Goal: Information Seeking & Learning: Learn about a topic

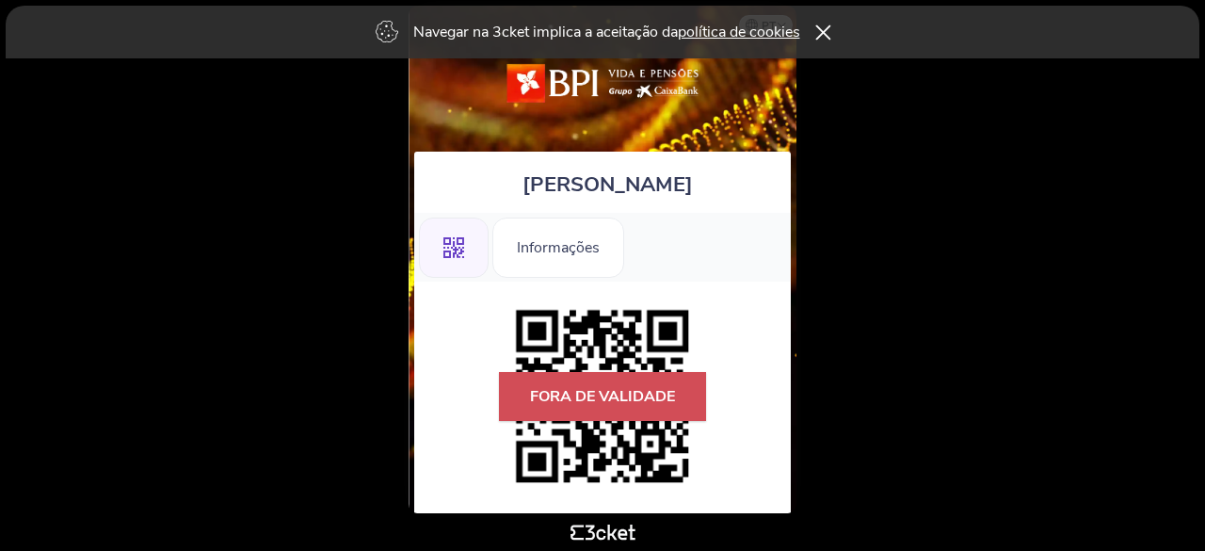
click at [830, 29] on icon at bounding box center [822, 31] width 16 height 15
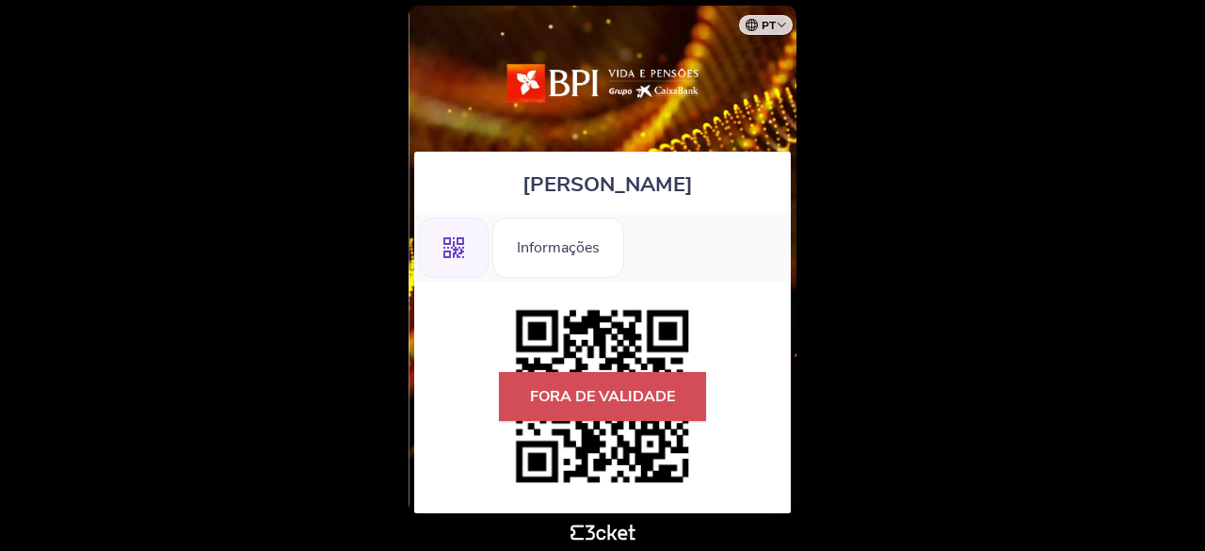
click at [455, 248] on icon at bounding box center [453, 247] width 21 height 21
click at [563, 247] on div "Informações" at bounding box center [558, 247] width 132 height 60
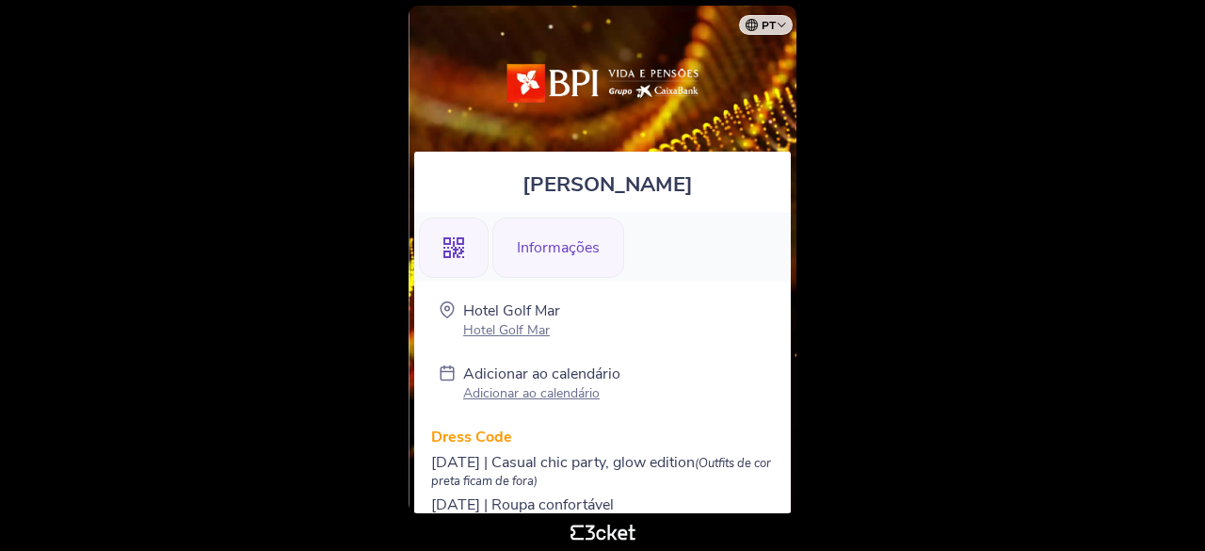
click at [450, 252] on icon ".st0{fill-rule:evenodd;clip-rule:evenodd;}" at bounding box center [453, 247] width 21 height 21
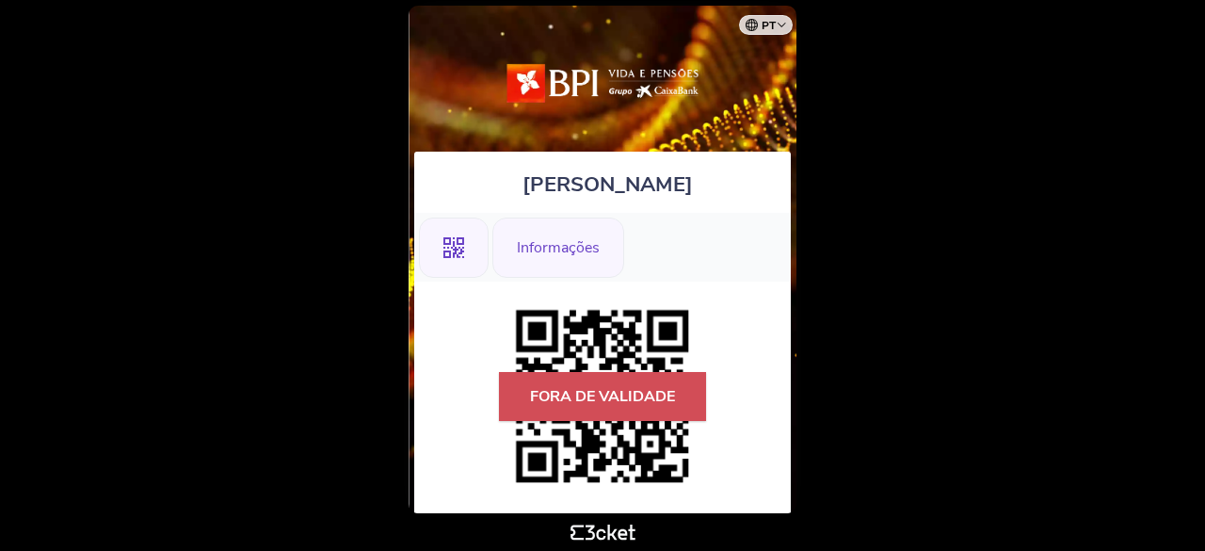
click at [604, 246] on div "Informações" at bounding box center [558, 247] width 132 height 60
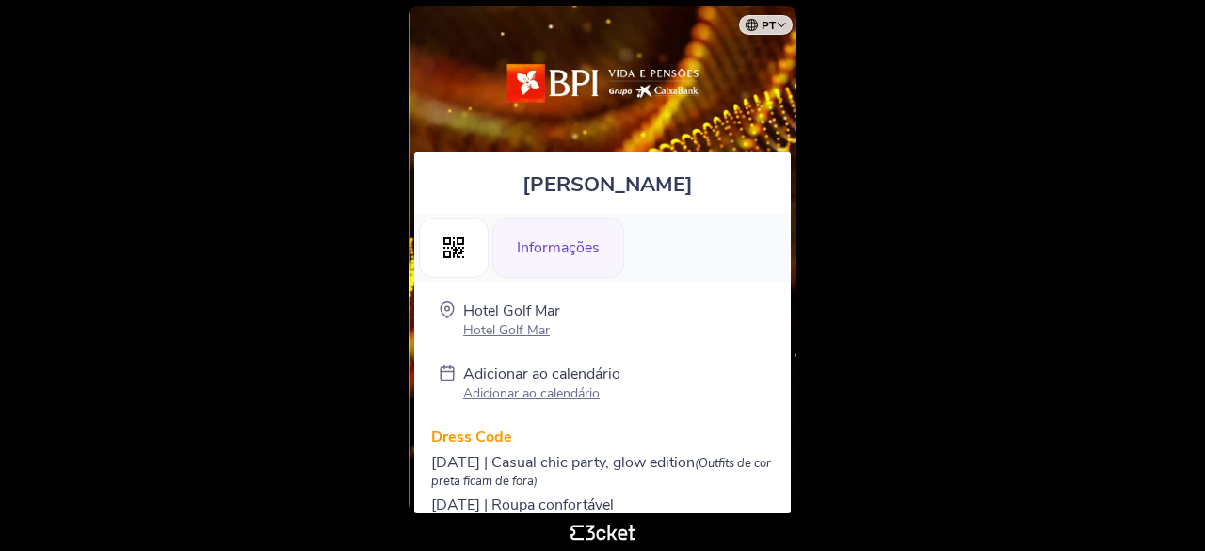
click at [553, 245] on div "Informações" at bounding box center [558, 247] width 132 height 60
